Goal: Task Accomplishment & Management: Manage account settings

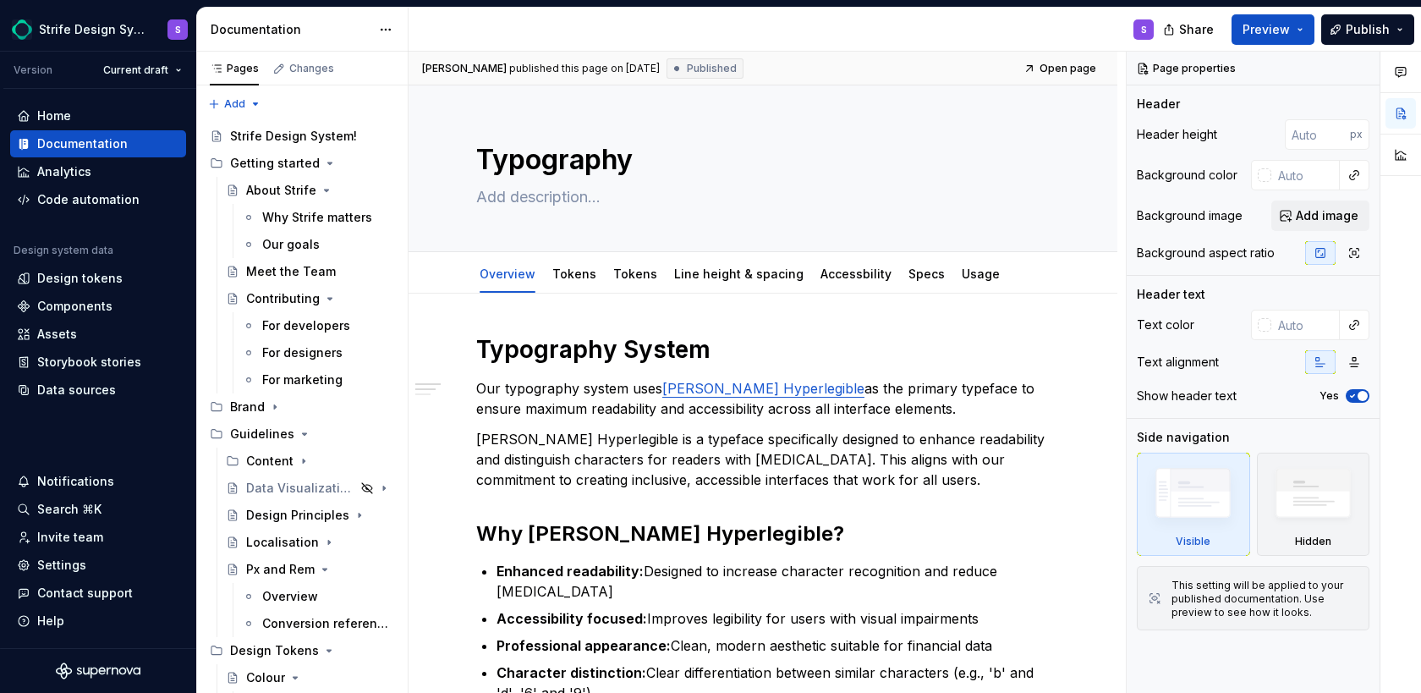
click at [396, 37] on html "Strife Design System S Version Current draft Home Documentation Analytics Code …" at bounding box center [710, 346] width 1421 height 693
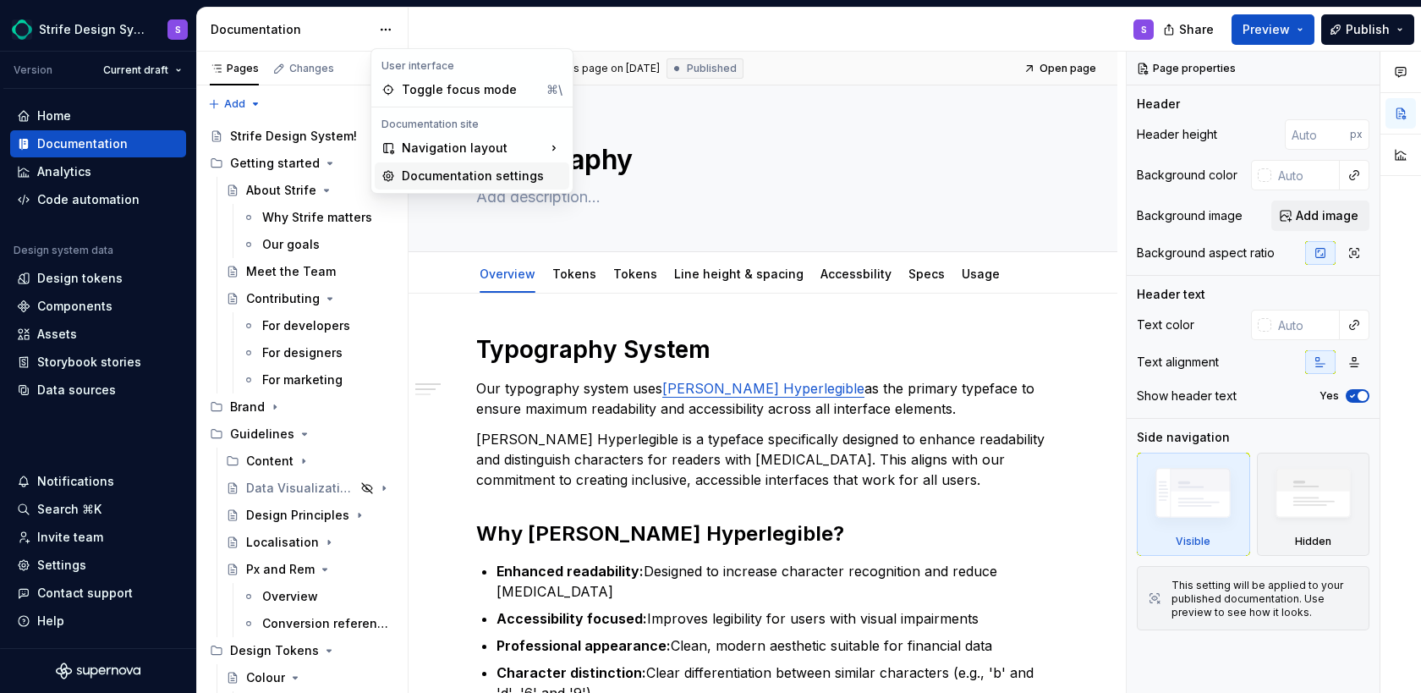
click at [486, 178] on div "Documentation settings" at bounding box center [482, 175] width 161 height 17
type textarea "*"
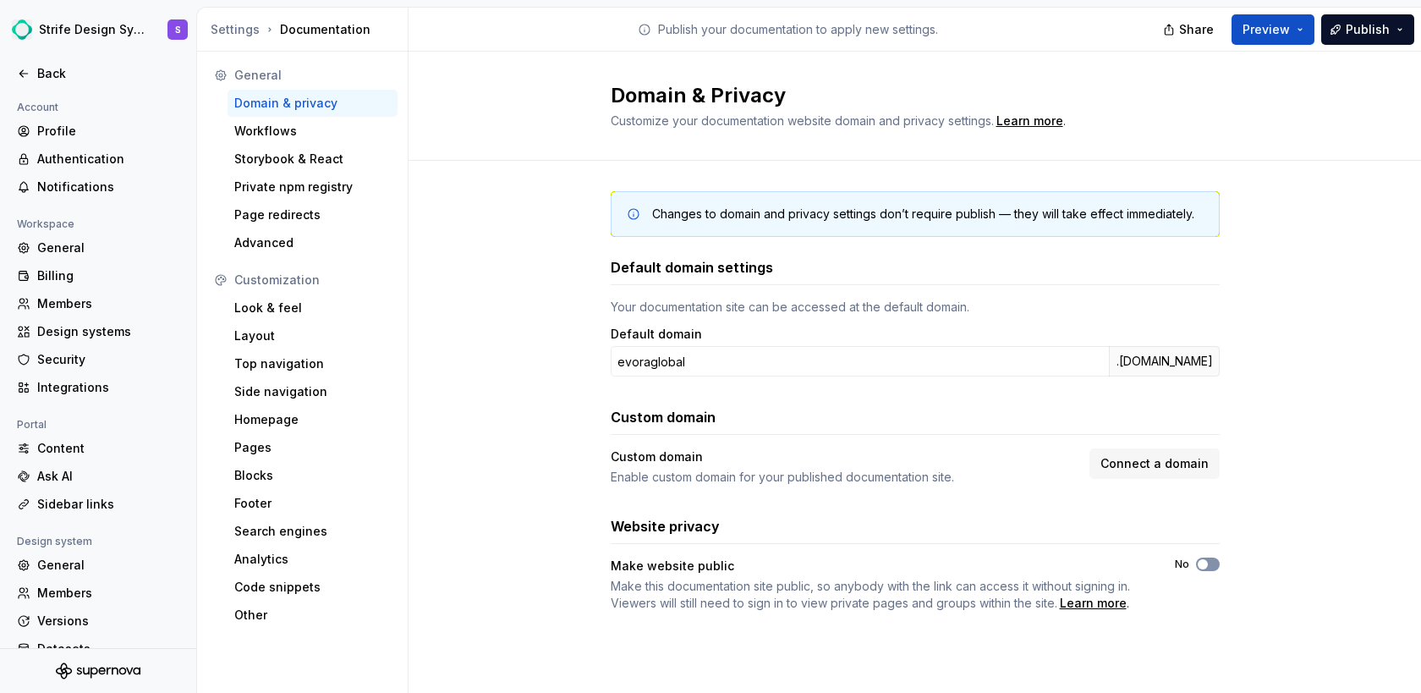
click at [1205, 565] on span "button" at bounding box center [1203, 564] width 10 height 10
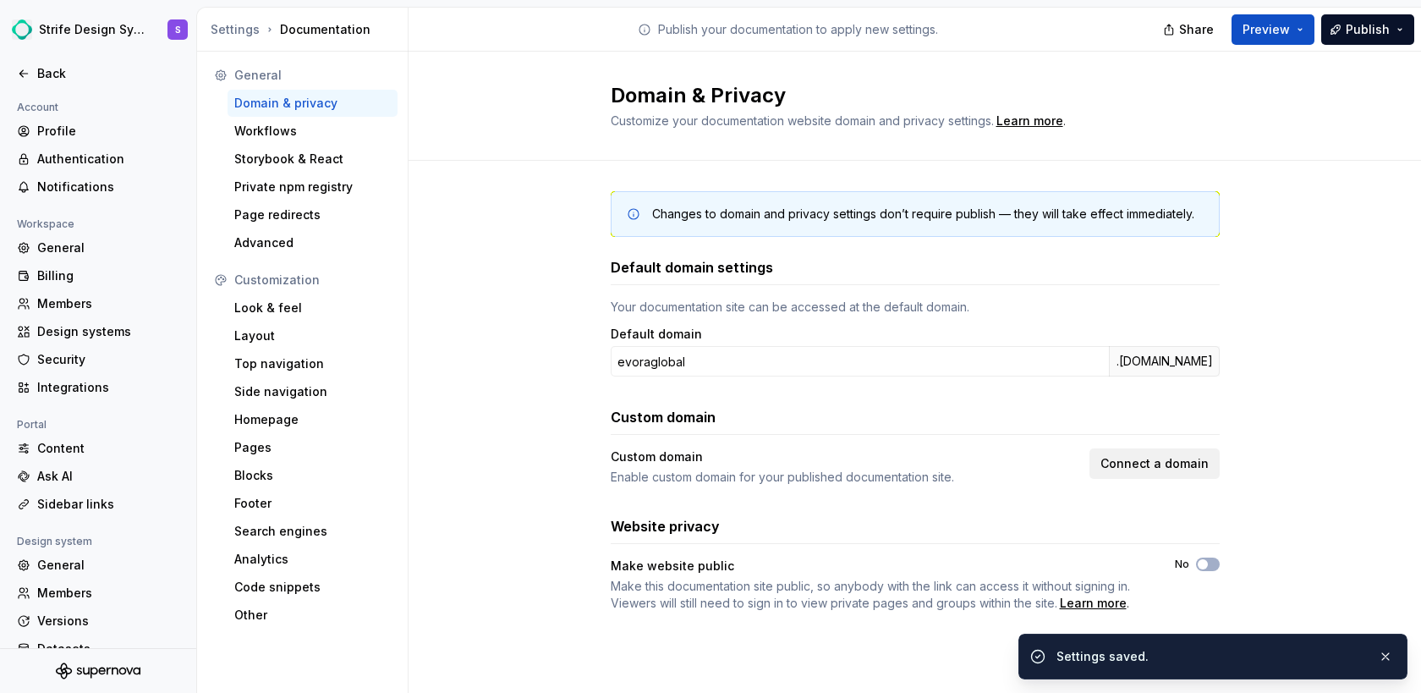
type button "on"
click at [1090, 448] on button "Connect a domain" at bounding box center [1155, 463] width 130 height 30
click at [1178, 469] on body "Strife Design System S Back Account Profile Authentication Notifications Worksp…" at bounding box center [710, 346] width 1421 height 693
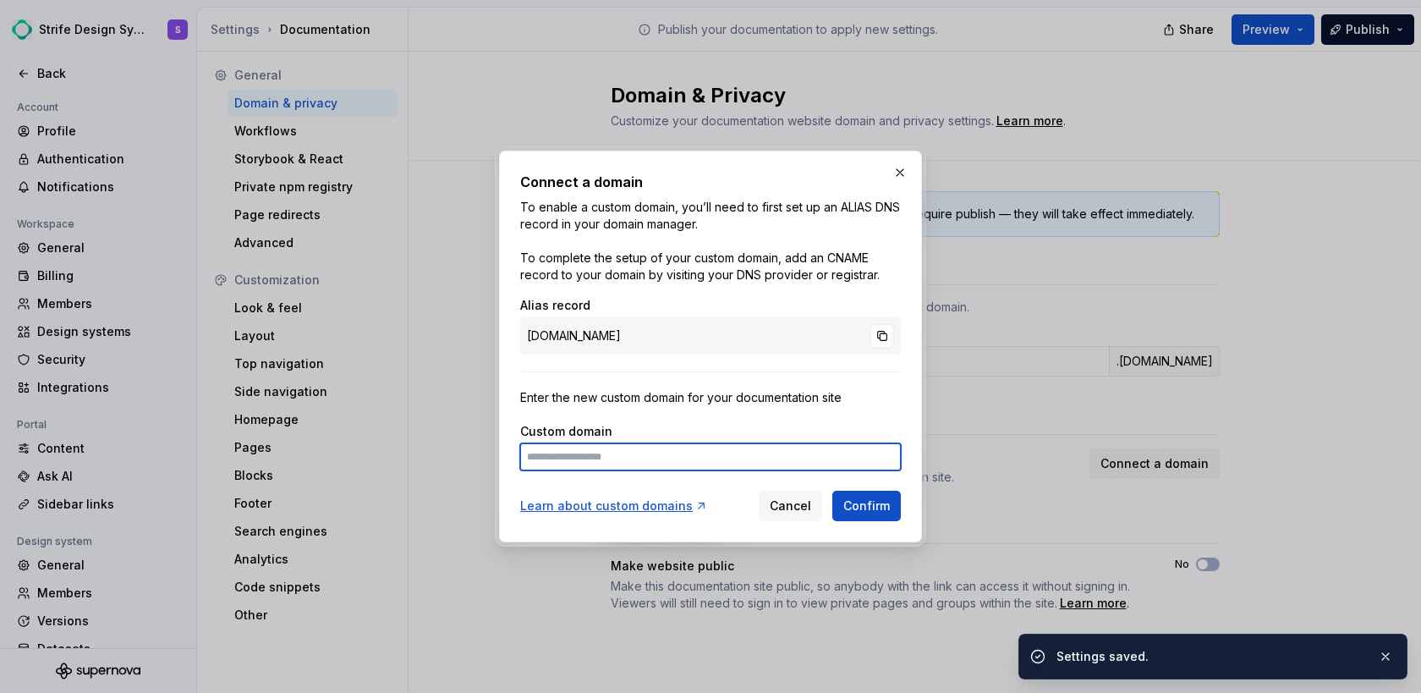
click at [683, 460] on input at bounding box center [710, 456] width 381 height 27
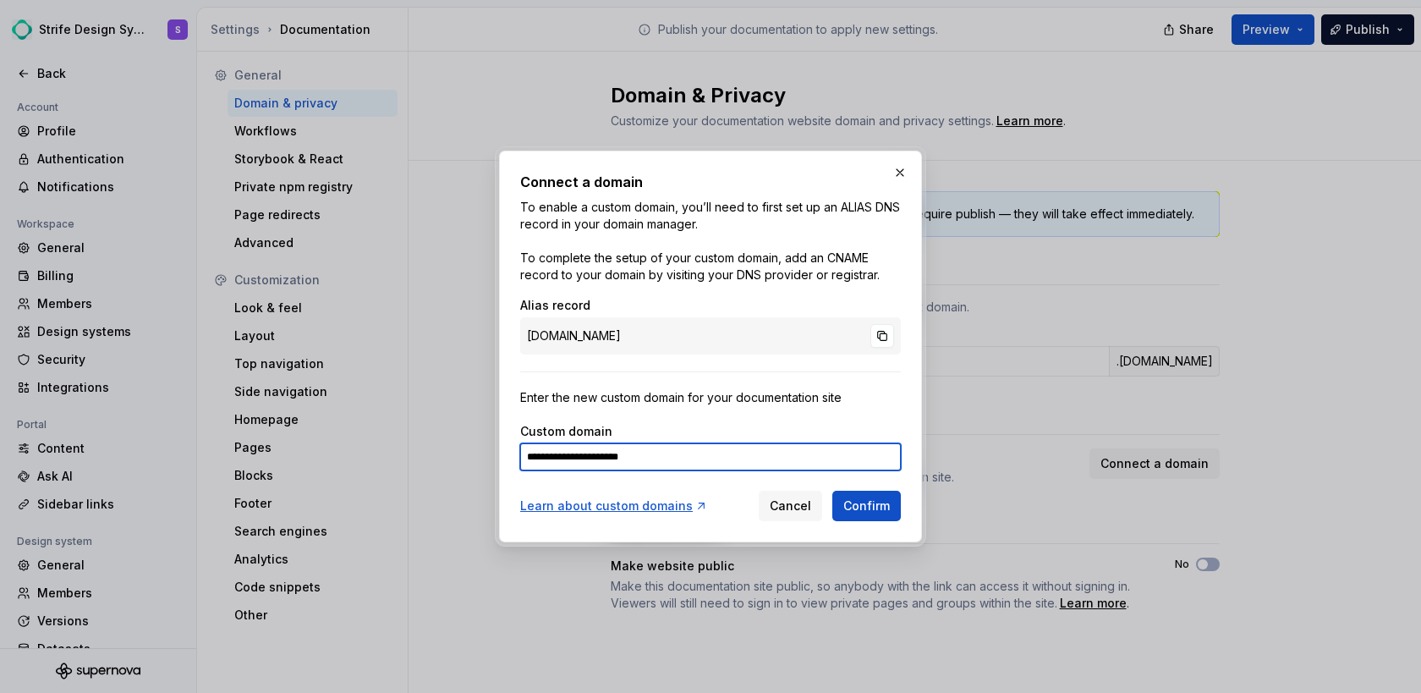
type input "**********"
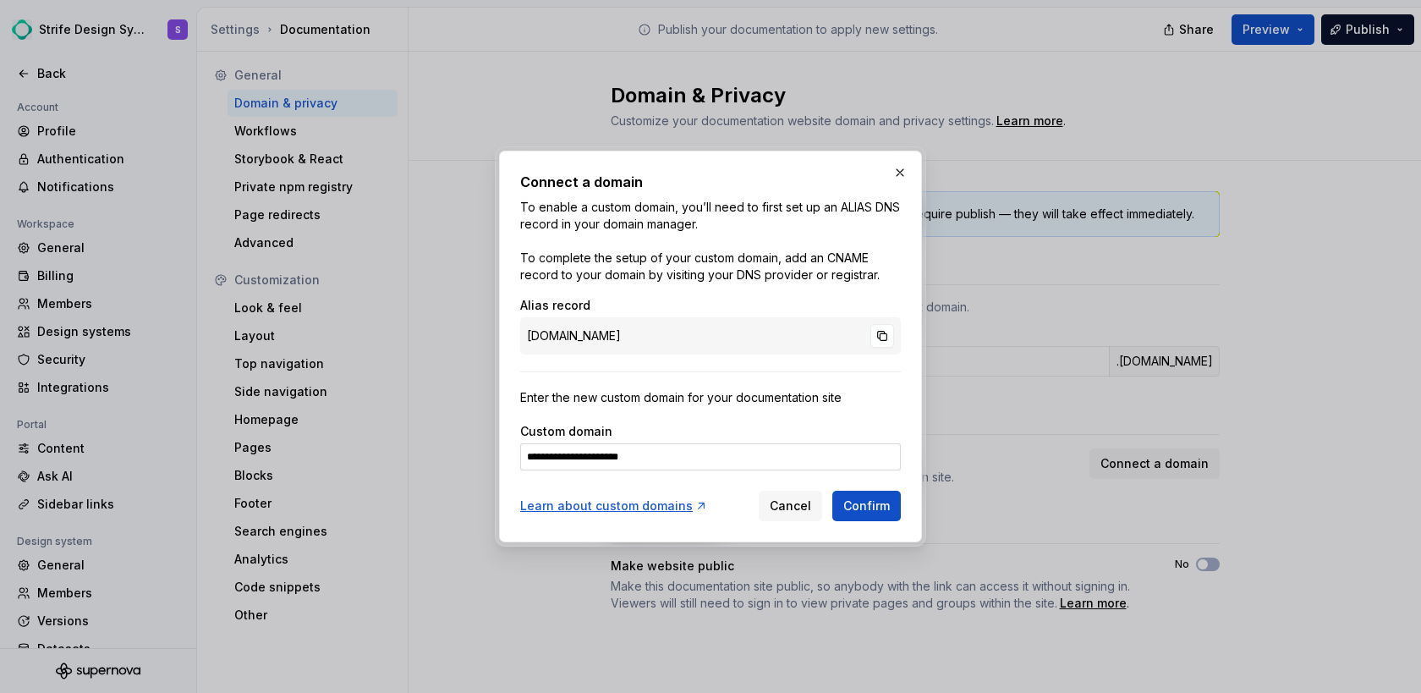
click at [838, 507] on button "Confirm" at bounding box center [866, 506] width 69 height 30
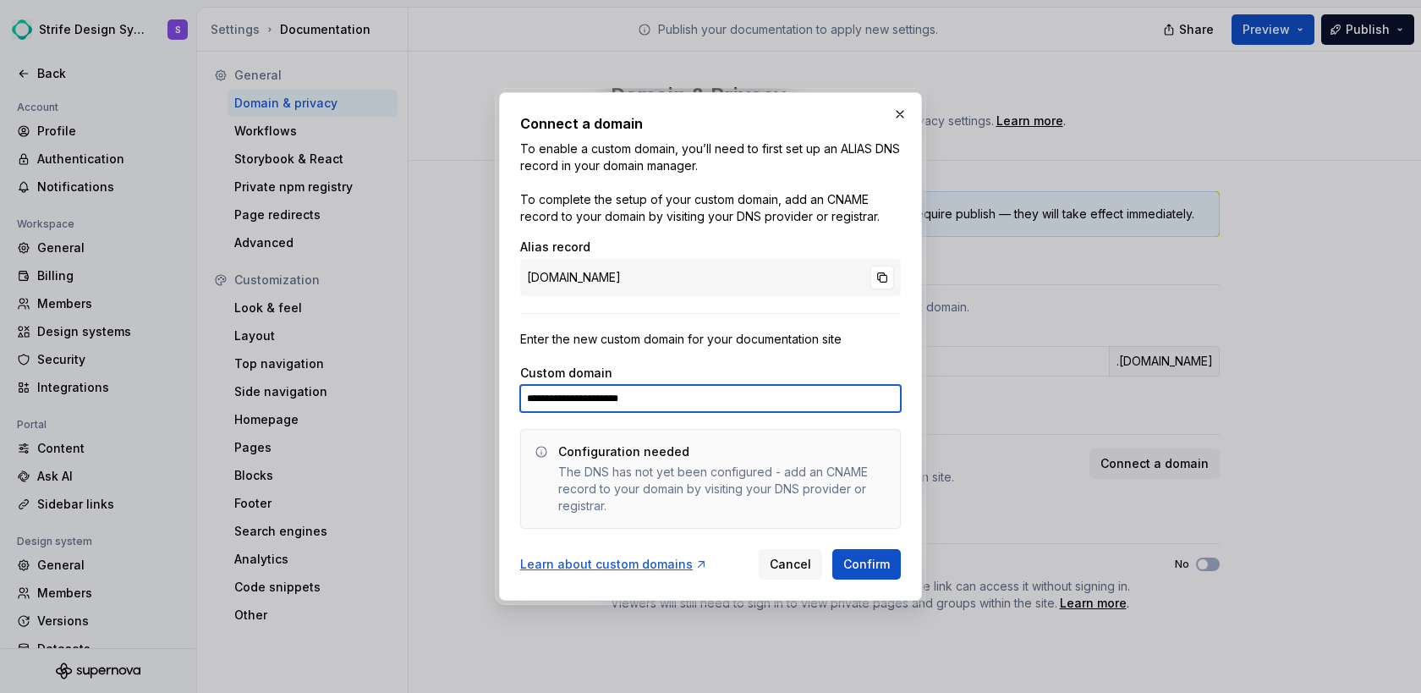
click at [638, 394] on input "**********" at bounding box center [710, 398] width 381 height 27
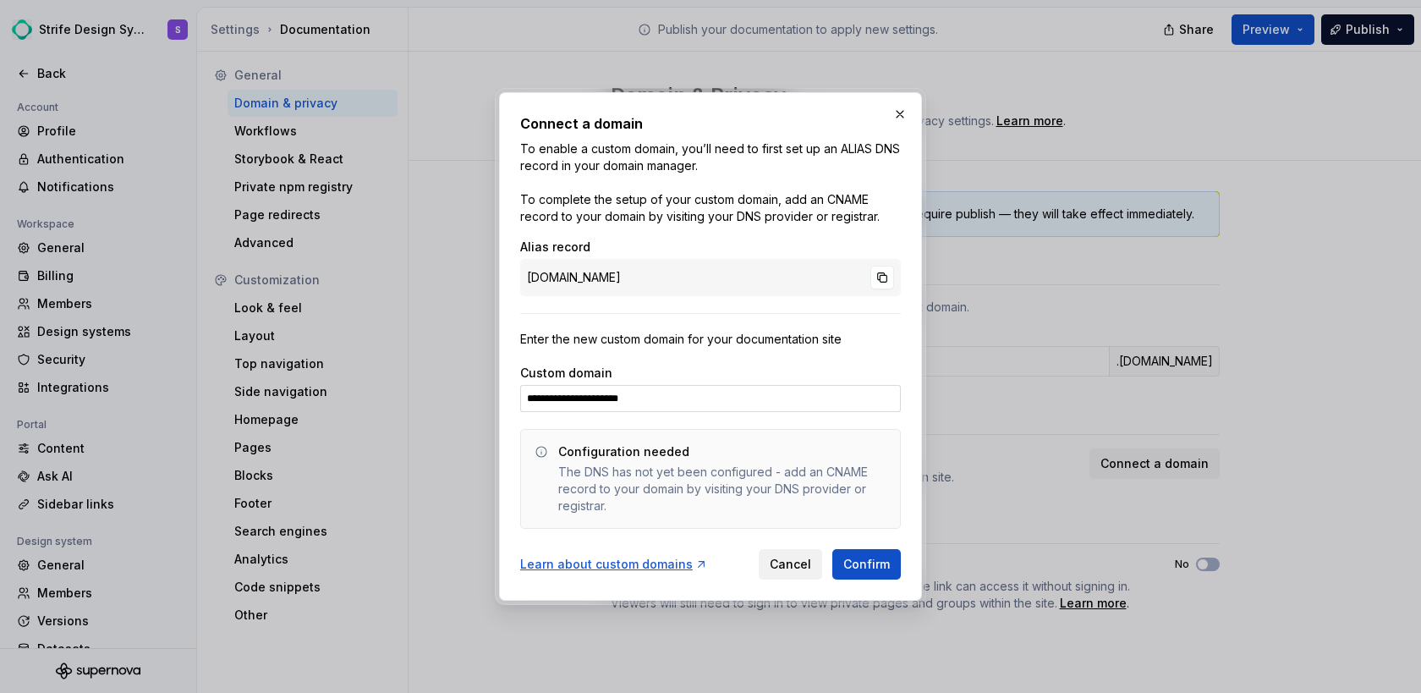
click at [806, 560] on span "Cancel" at bounding box center [790, 564] width 41 height 17
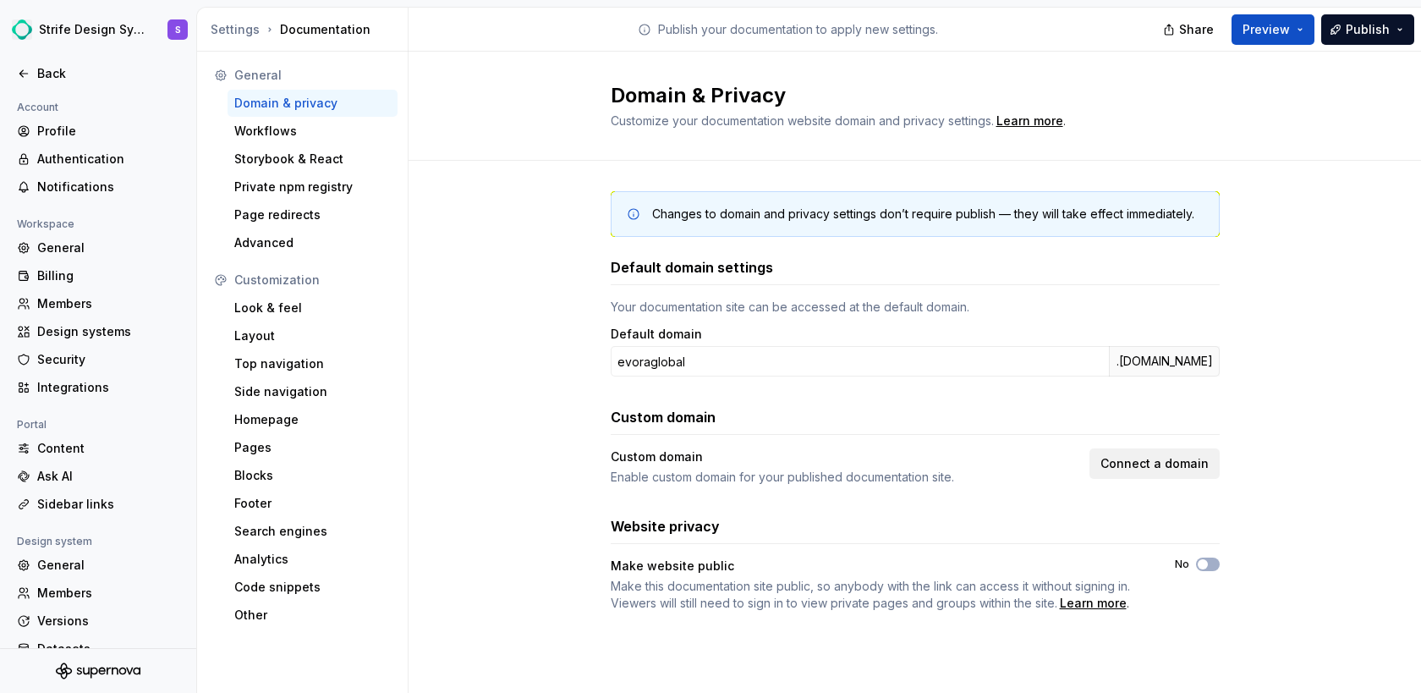
click at [1138, 464] on span "Connect a domain" at bounding box center [1155, 463] width 108 height 17
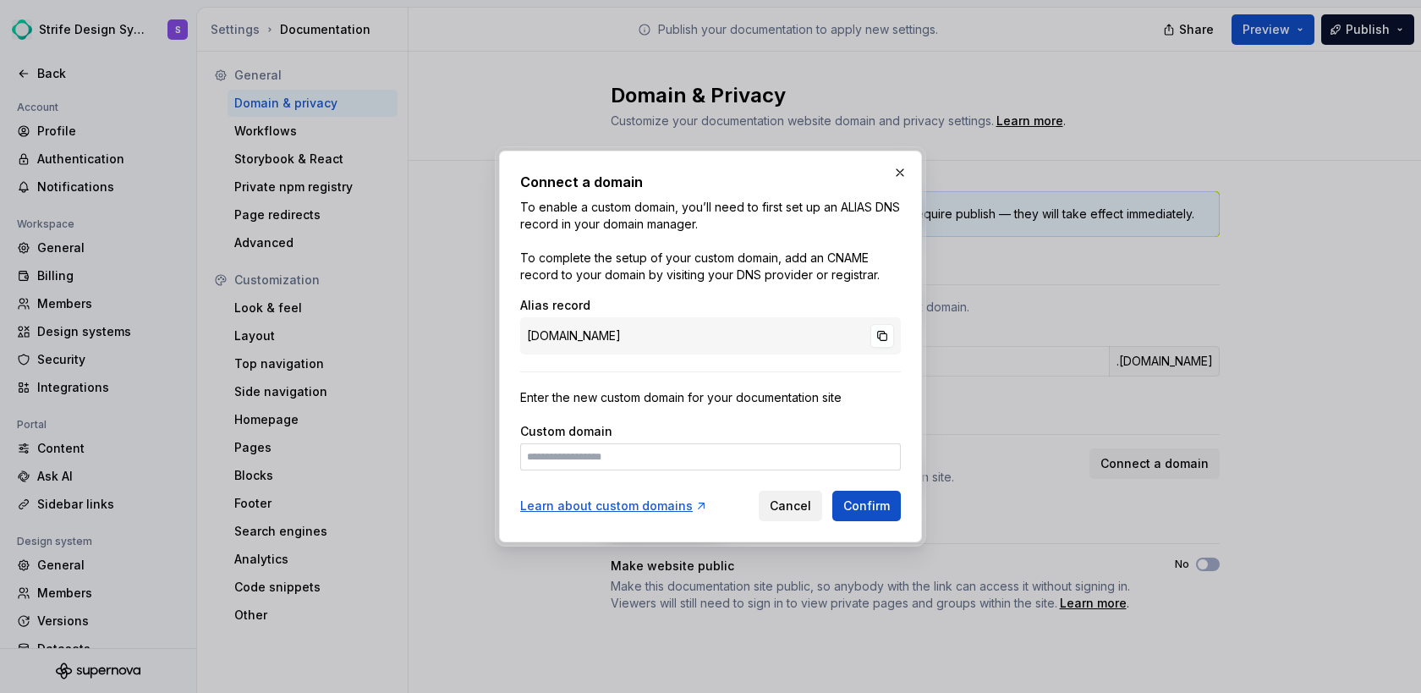
click at [785, 505] on span "Cancel" at bounding box center [790, 505] width 41 height 17
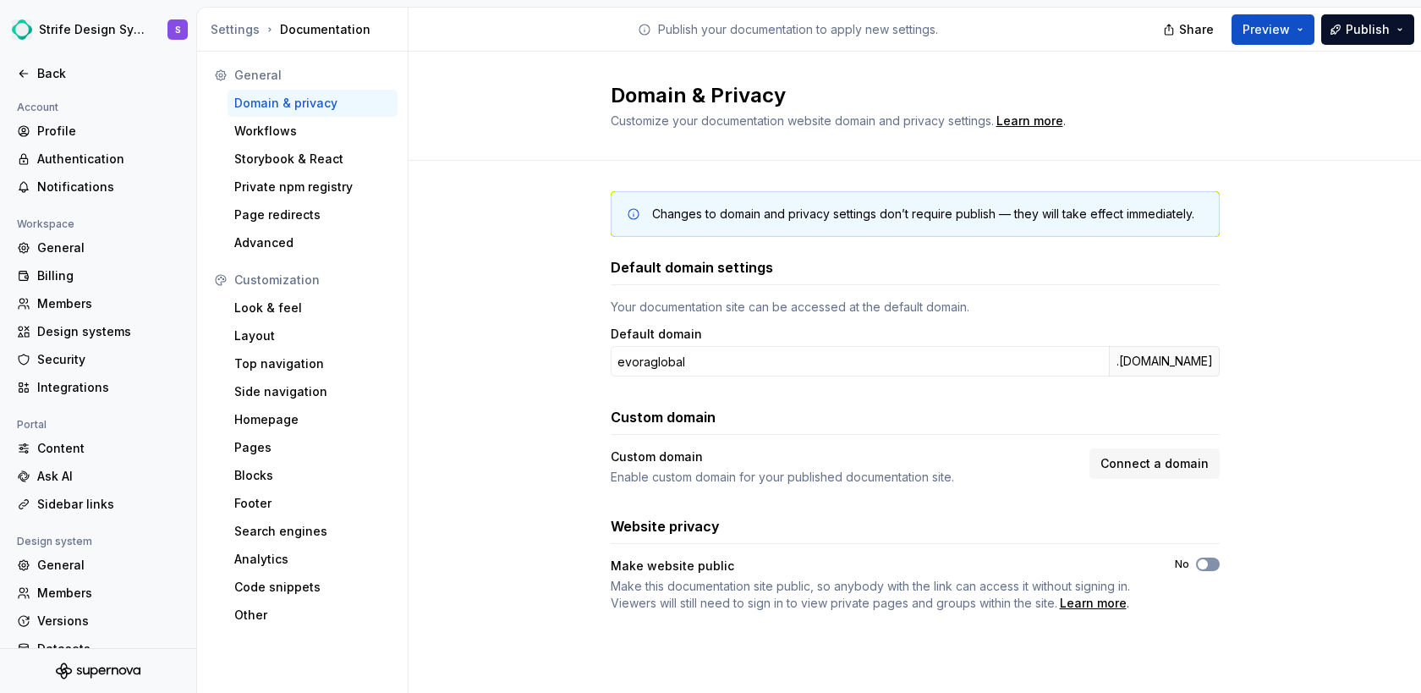
click at [1212, 563] on button "No" at bounding box center [1208, 564] width 24 height 14
click at [1211, 568] on button "No" at bounding box center [1208, 564] width 24 height 14
